Goal: Find specific page/section: Find specific page/section

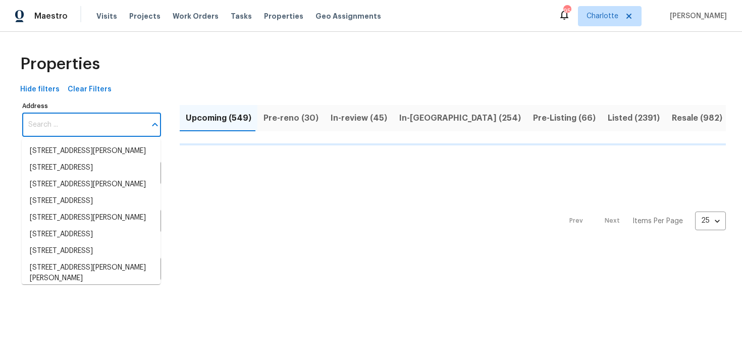
type input "[STREET_ADDRESS]"
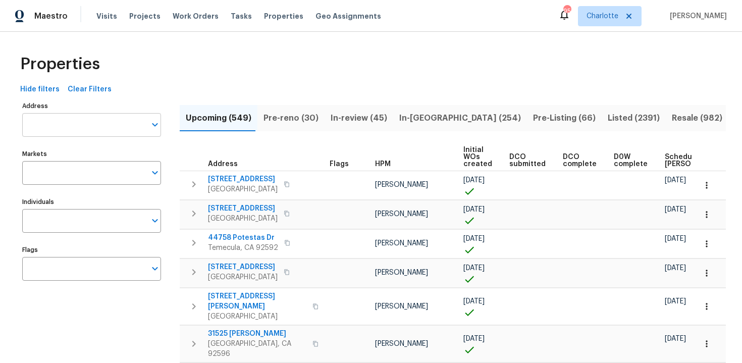
click at [91, 124] on input "Address" at bounding box center [84, 125] width 124 height 24
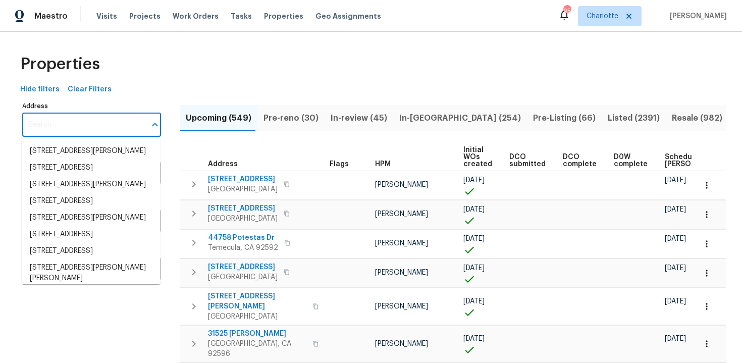
paste input "[STREET_ADDRESS]"
type input "4108 Westgate Rd, Orlando, FL 32808"
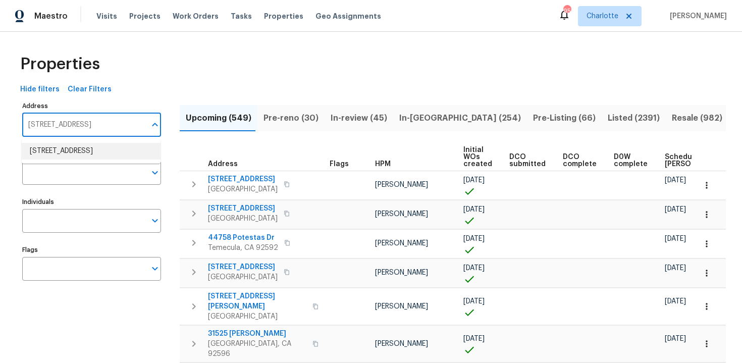
click at [89, 149] on li "4108 Westgate Rd Orlando FL 32808" at bounding box center [91, 151] width 139 height 17
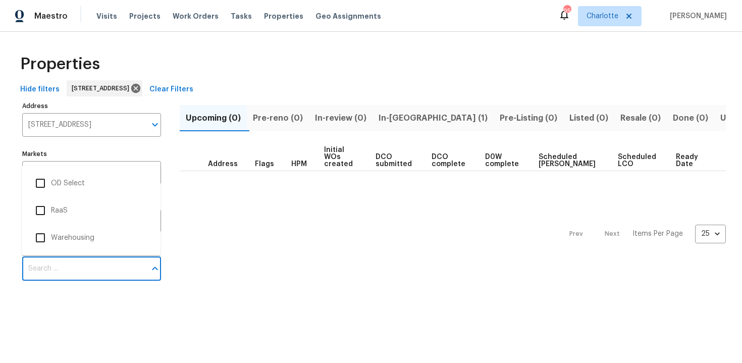
click at [73, 270] on input "Flags" at bounding box center [84, 269] width 124 height 24
click at [75, 204] on li "RaaS" at bounding box center [91, 210] width 123 height 21
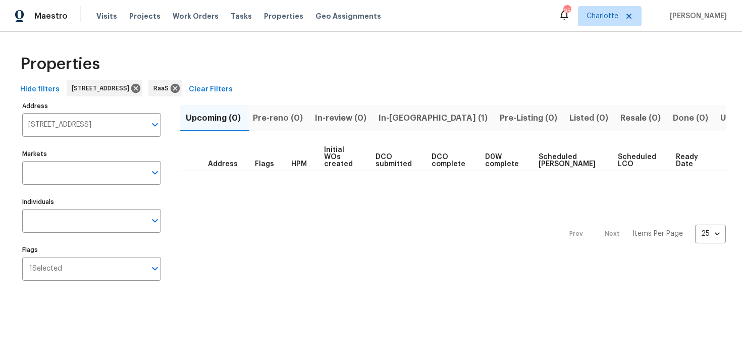
click at [410, 115] on span "In-reno (1)" at bounding box center [432, 118] width 109 height 14
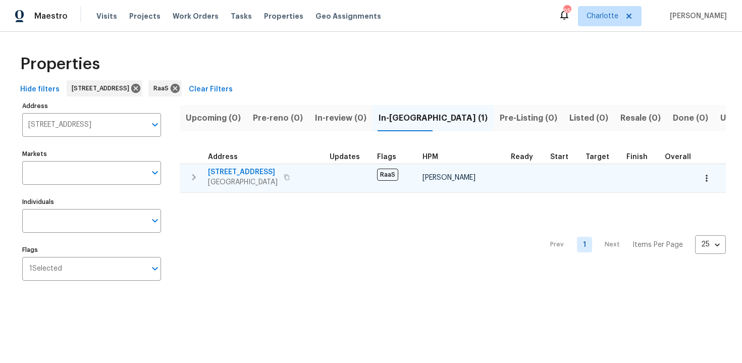
click at [303, 173] on div "4108 Westgate Rd Orlando, FL 32808" at bounding box center [265, 177] width 114 height 20
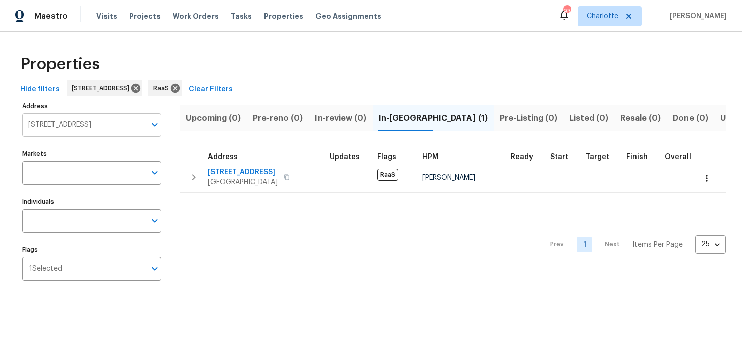
click at [60, 129] on input "4108 Westgate Rd Orlando FL 32808" at bounding box center [84, 125] width 124 height 24
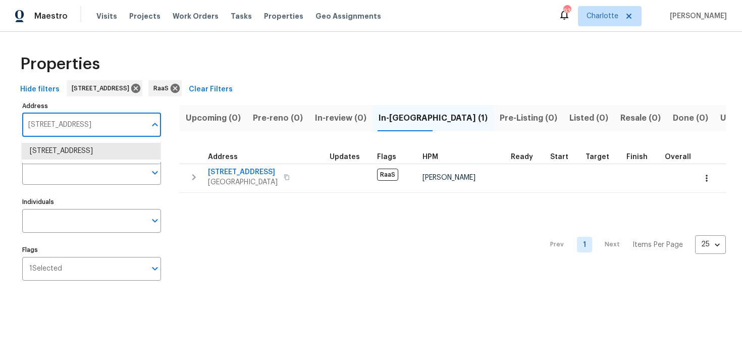
paste input "[STREET_ADDRESS]"
type input "[STREET_ADDRESS]"
click at [70, 148] on li "5009 Bataan Rd Houston TX 77033" at bounding box center [91, 151] width 139 height 17
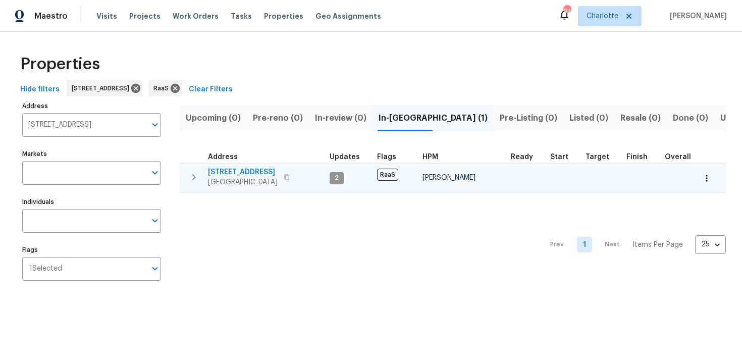
click at [299, 182] on div "5009 Bataan Rd Houston, TX 77033" at bounding box center [265, 177] width 114 height 20
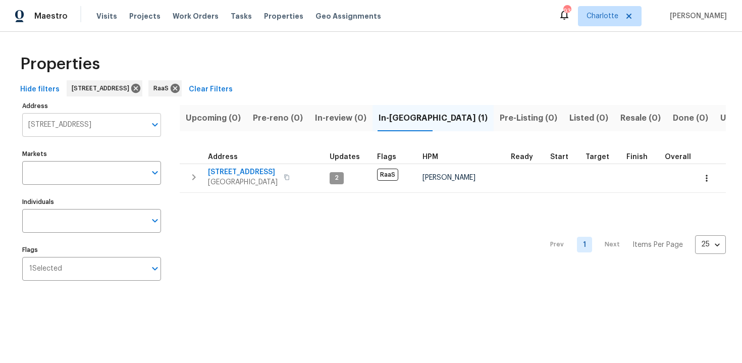
click at [87, 119] on input "5009 Bataan Rd Houston TX 77033" at bounding box center [84, 125] width 124 height 24
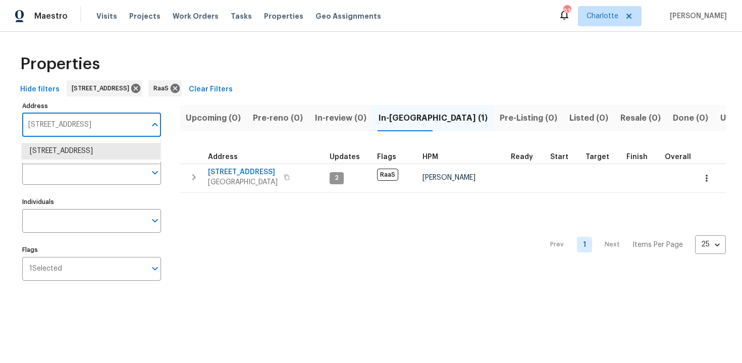
paste input "1707 Gammon Ln, Orlando, FL 32811"
type input "1707 Gammon Ln, Orlando, FL 32811"
click at [89, 149] on li "1707 Gammon Ln Orlando FL 32811" at bounding box center [91, 151] width 139 height 17
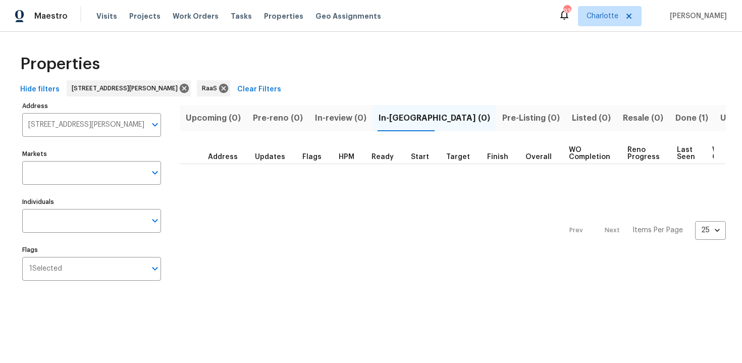
click at [675, 123] on span "Done (1)" at bounding box center [691, 118] width 33 height 14
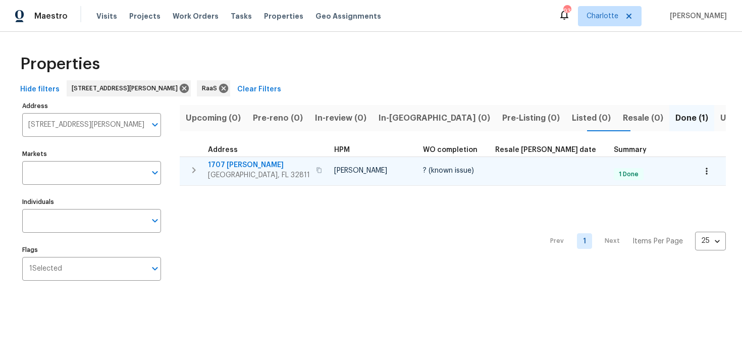
click at [254, 165] on span "1707 Gammon Ln" at bounding box center [259, 165] width 102 height 10
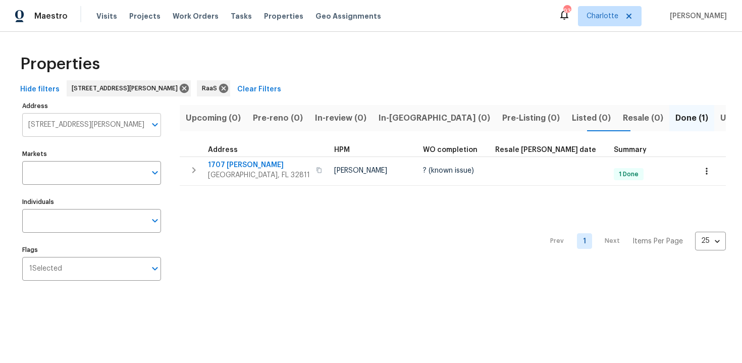
click at [69, 121] on input "1707 Gammon Ln Orlando FL 32811" at bounding box center [84, 125] width 124 height 24
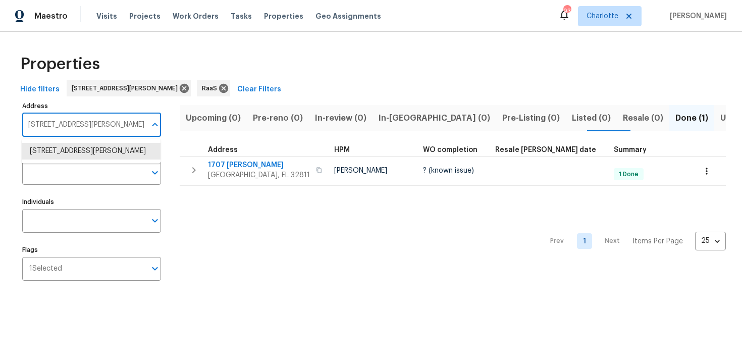
paste input "416 Sergeant Jordan Ave, North Las Vegas, NV 8903"
type input "416 Sergeant Jordan Ave, North Las Vegas, NV 89031"
click at [85, 154] on li "416 Sergeant Jordan Ave North Las Vegas NV 89031" at bounding box center [91, 151] width 139 height 17
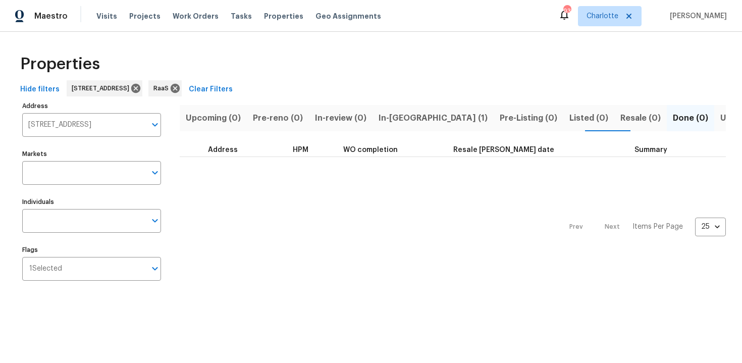
click at [390, 125] on button "In-reno (1)" at bounding box center [432, 118] width 121 height 26
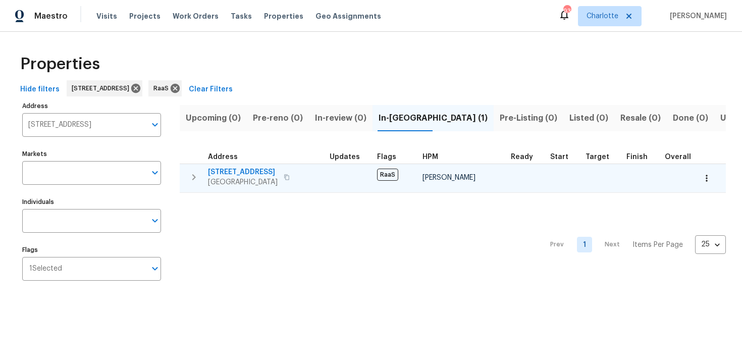
click at [278, 171] on span "416 Sergeant Jordan Ave" at bounding box center [243, 172] width 70 height 10
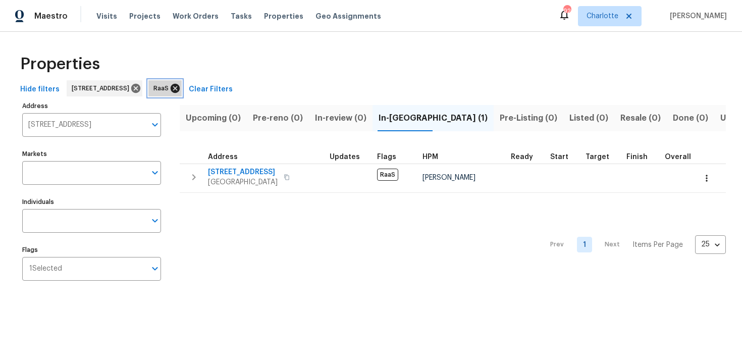
click at [180, 87] on icon at bounding box center [175, 88] width 9 height 9
click at [141, 88] on icon at bounding box center [135, 88] width 11 height 11
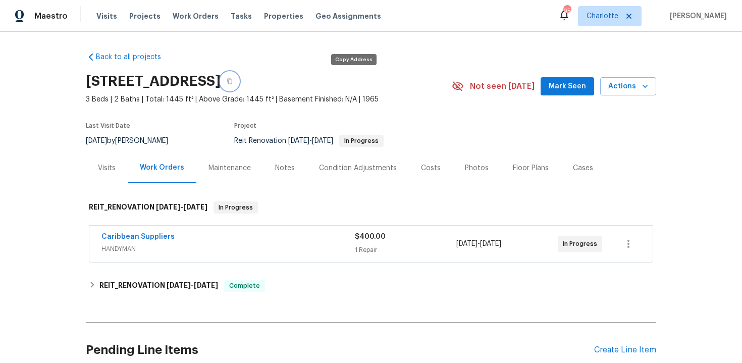
click at [239, 76] on button "button" at bounding box center [229, 81] width 18 height 18
click at [233, 84] on icon "button" at bounding box center [230, 81] width 6 height 6
click at [233, 83] on icon "button" at bounding box center [230, 81] width 6 height 6
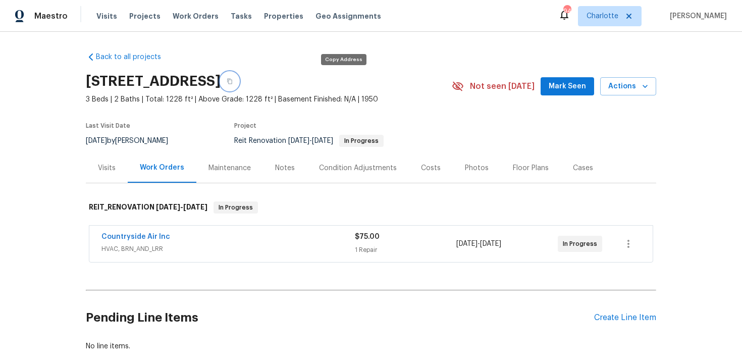
click at [232, 79] on icon "button" at bounding box center [229, 82] width 5 height 6
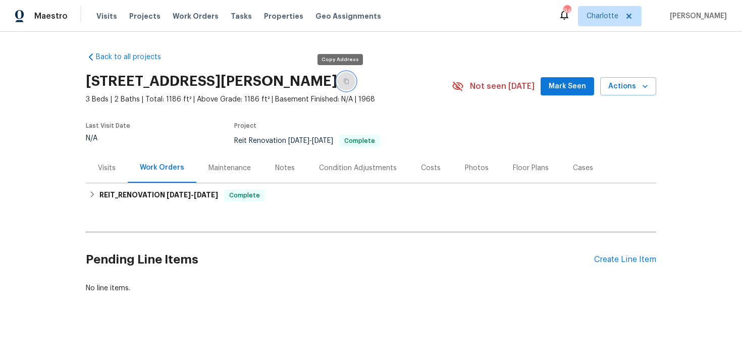
click at [344, 79] on icon "button" at bounding box center [346, 82] width 5 height 6
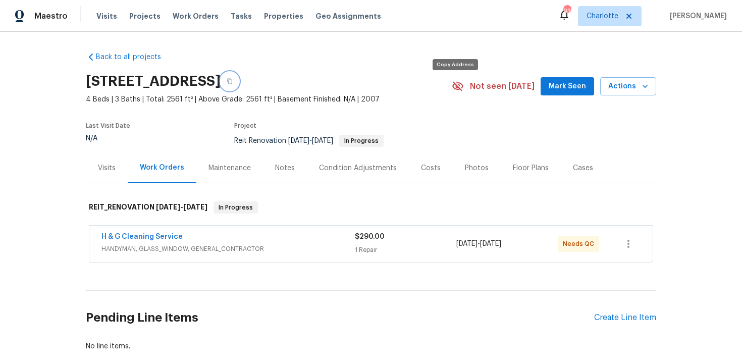
click at [239, 87] on button "button" at bounding box center [229, 81] width 18 height 18
